Goal: Navigation & Orientation: Understand site structure

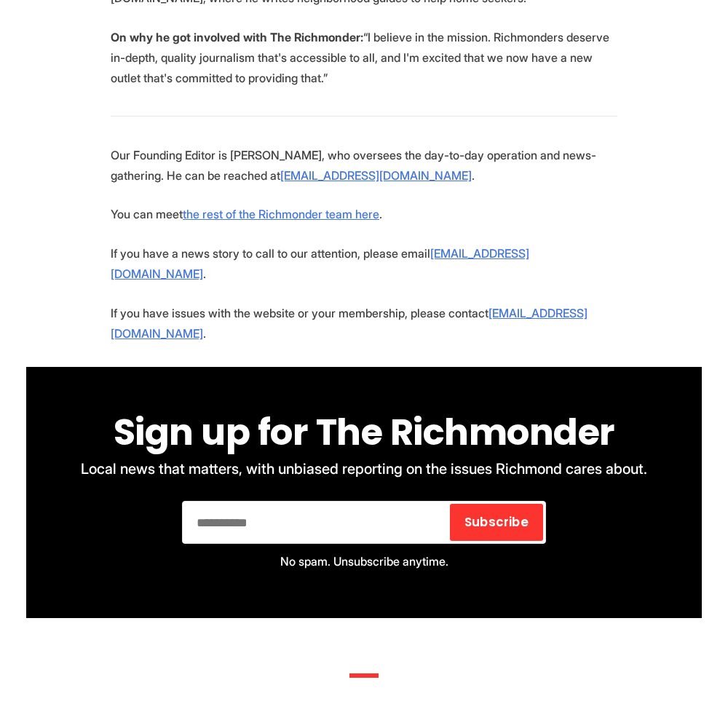
scroll to position [3474, 0]
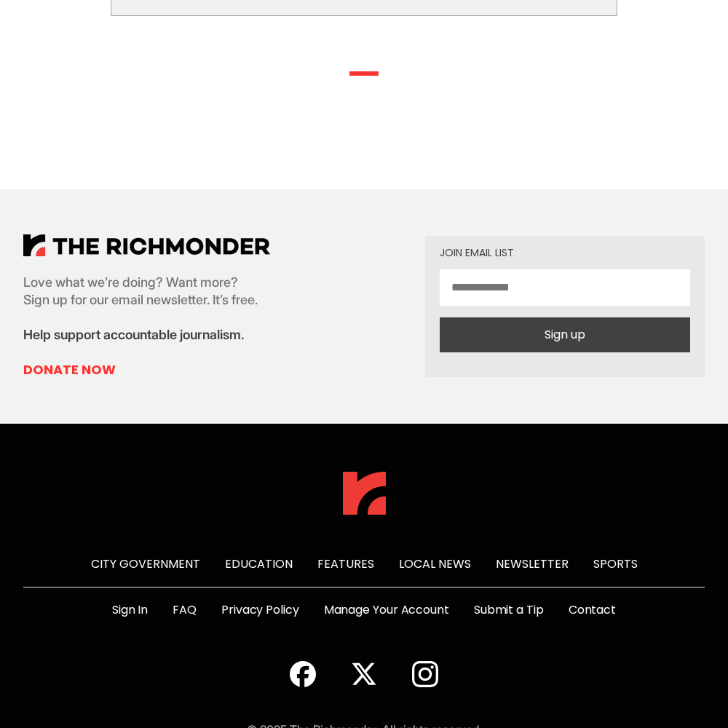
scroll to position [750, 0]
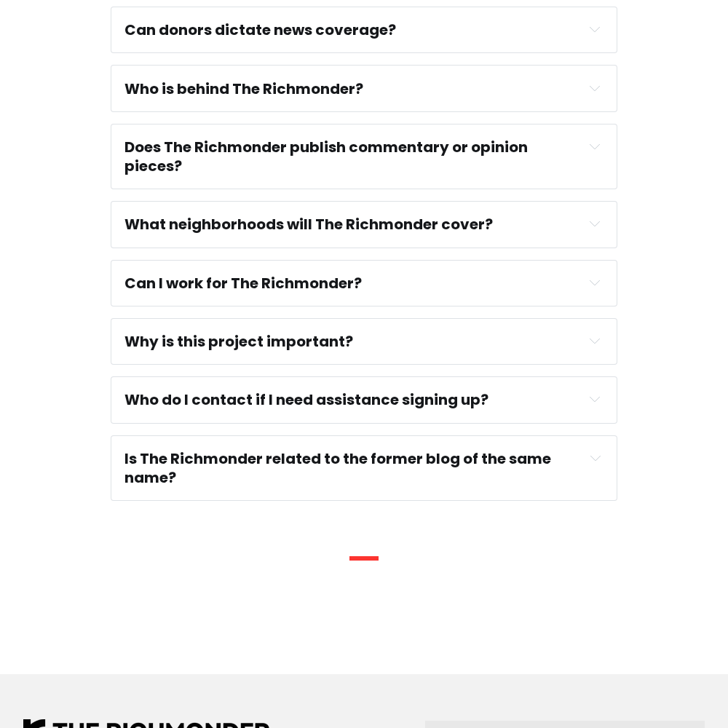
scroll to position [1255, 0]
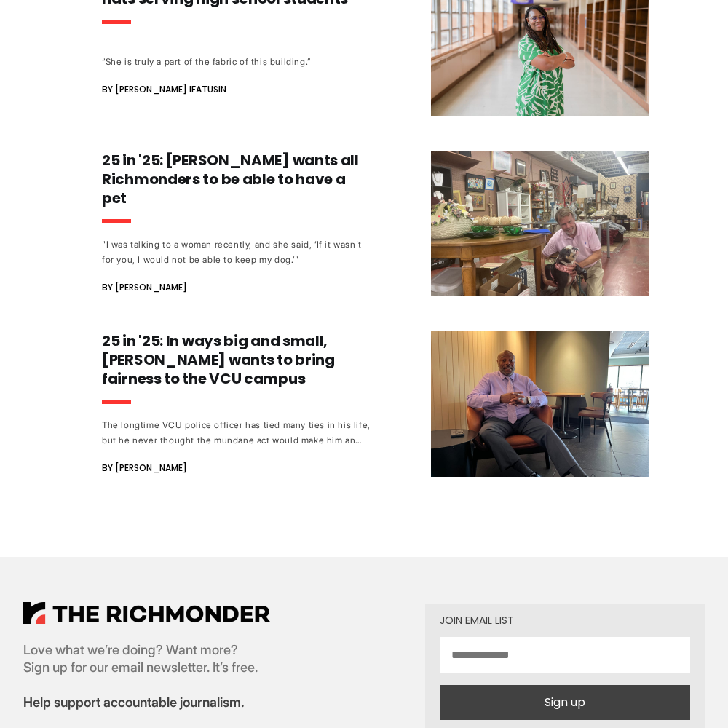
scroll to position [1847, 0]
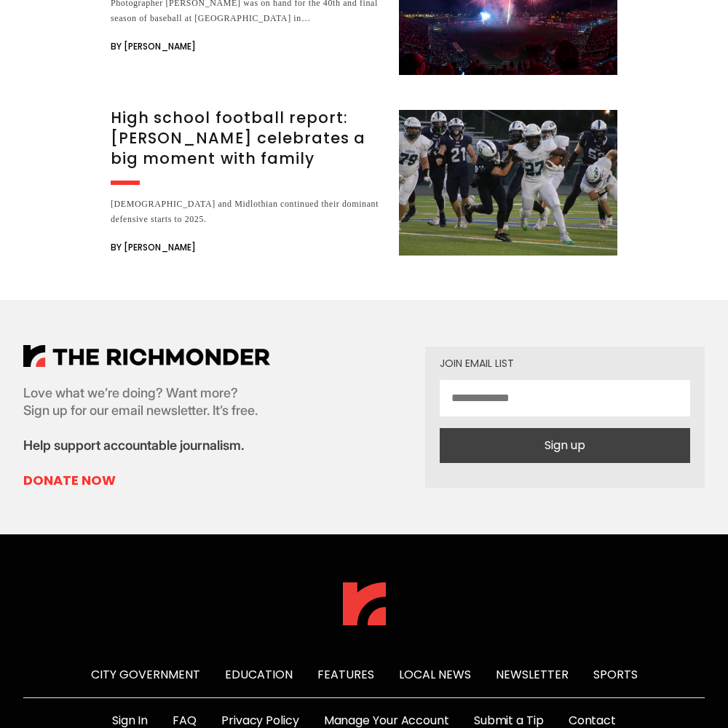
scroll to position [2952, 0]
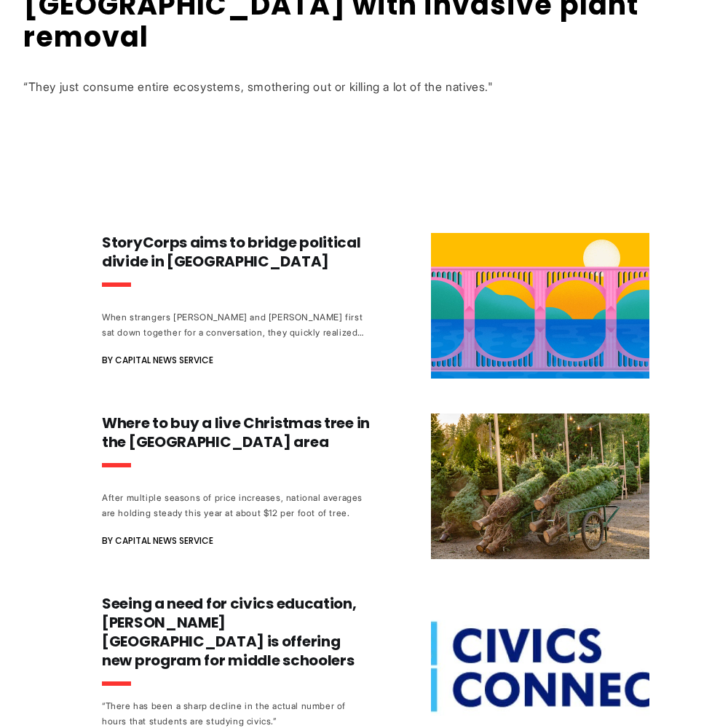
scroll to position [1368, 0]
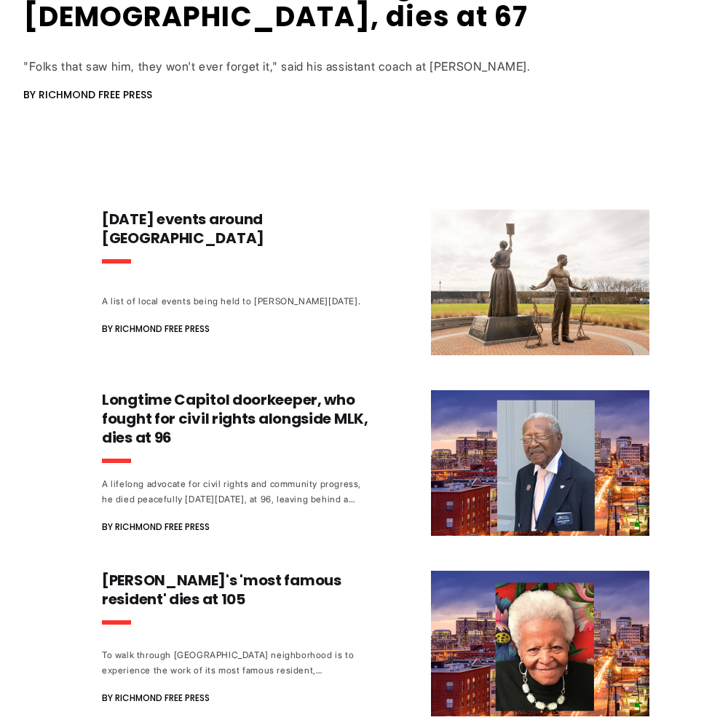
scroll to position [1377, 0]
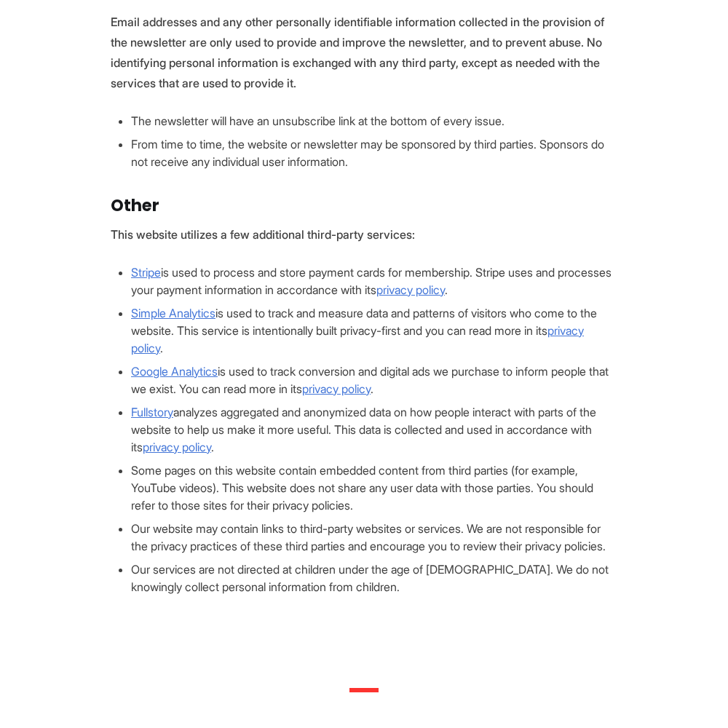
scroll to position [1387, 0]
